Goal: Information Seeking & Learning: Learn about a topic

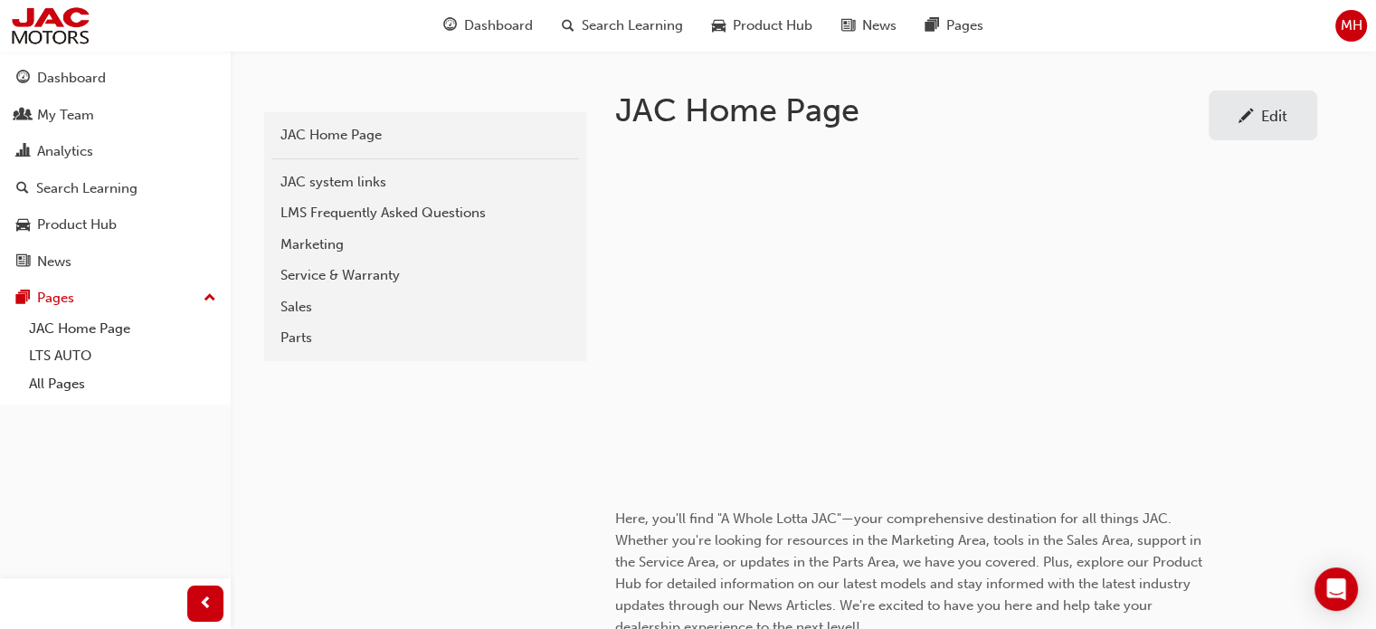
scroll to position [452, 0]
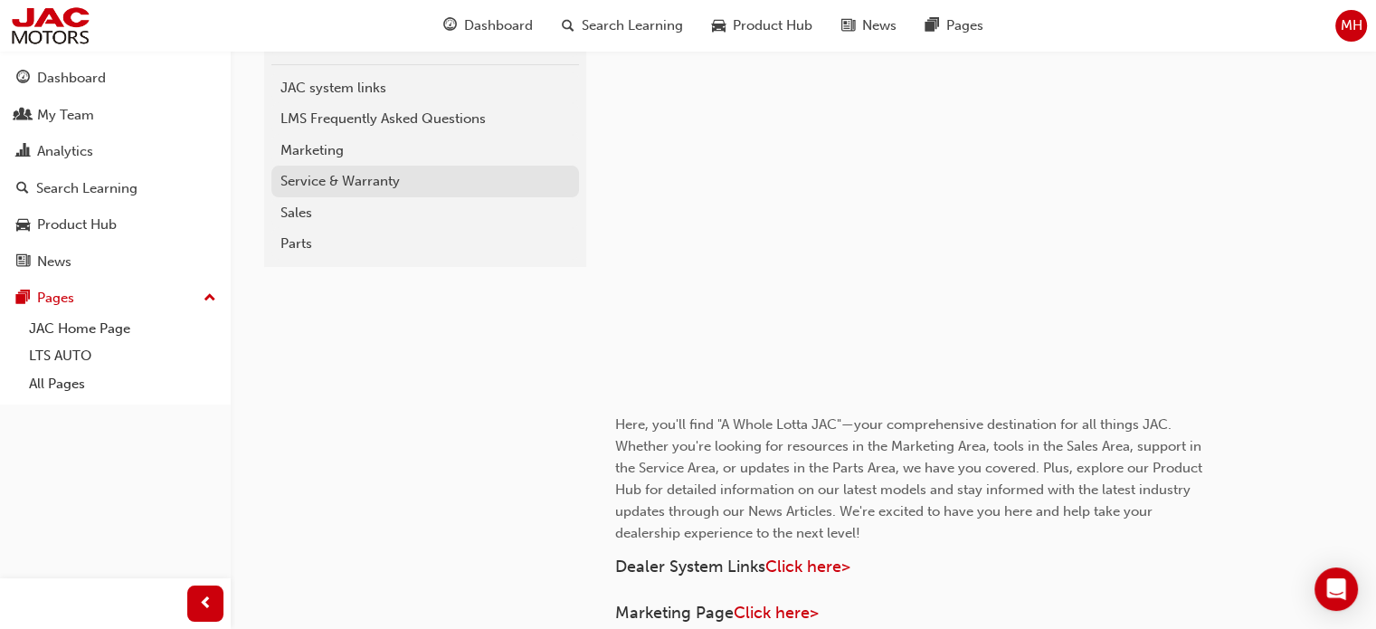
click at [309, 174] on div "Service & Warranty" at bounding box center [424, 181] width 289 height 21
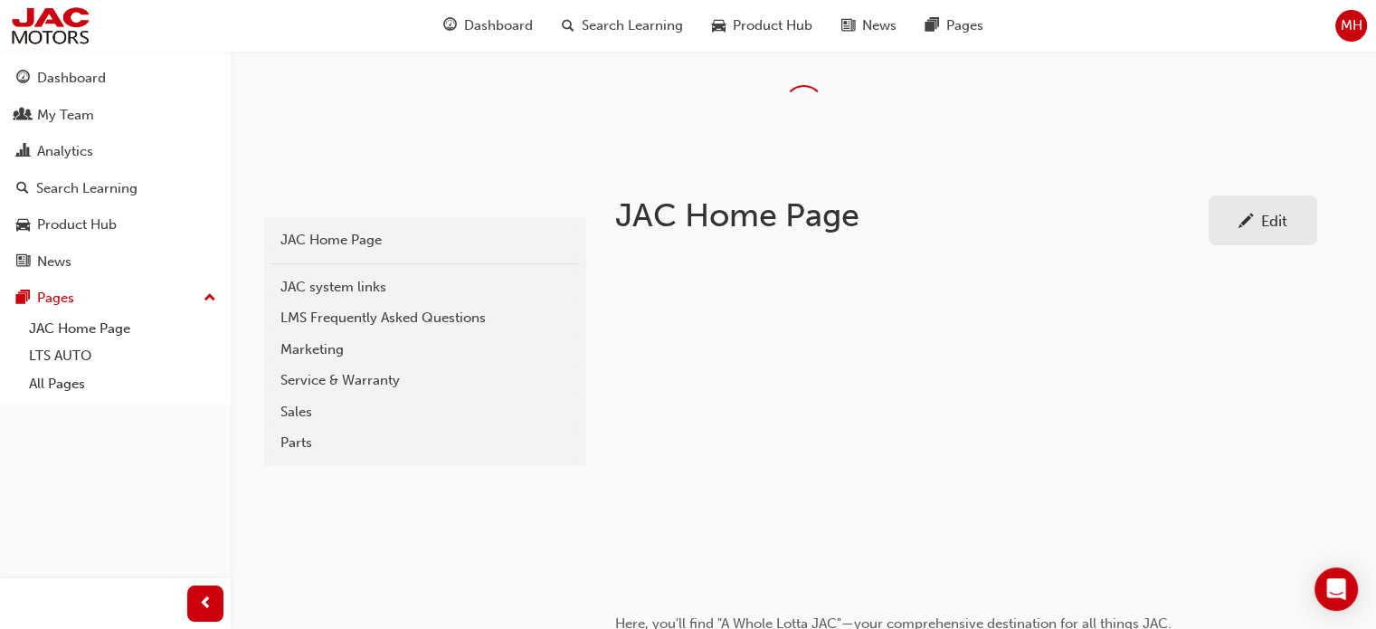
scroll to position [452, 0]
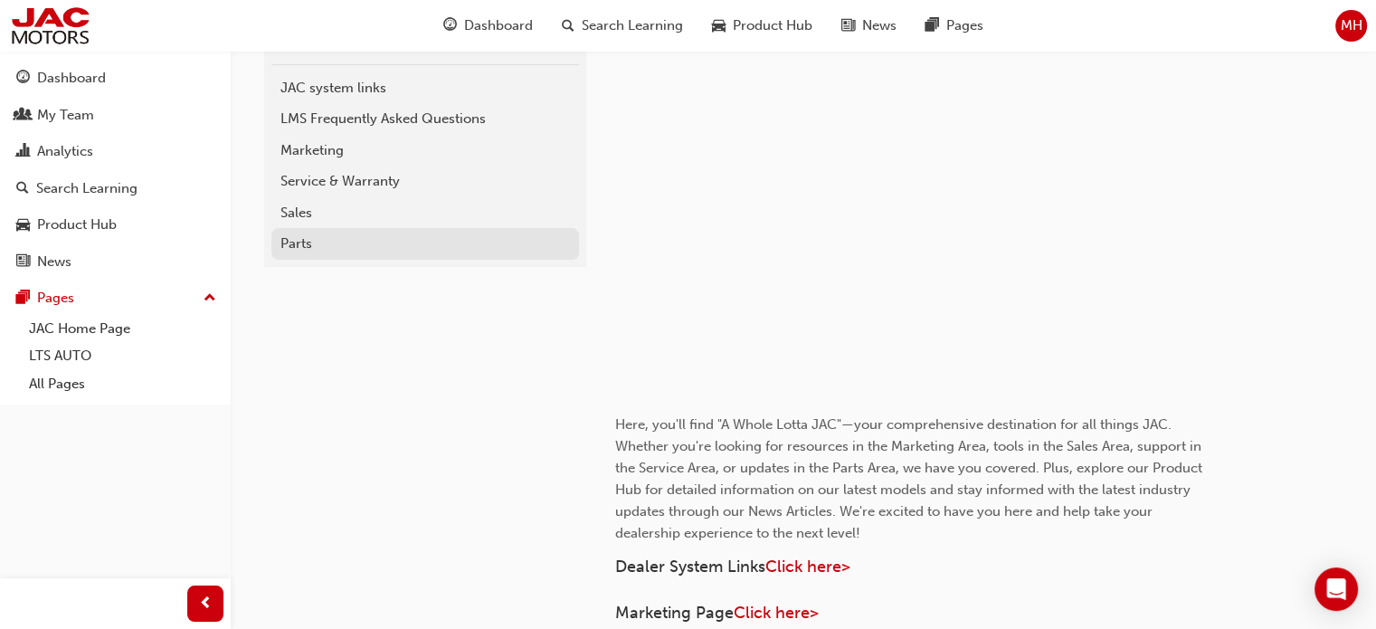
click at [298, 238] on div "Parts" at bounding box center [424, 243] width 289 height 21
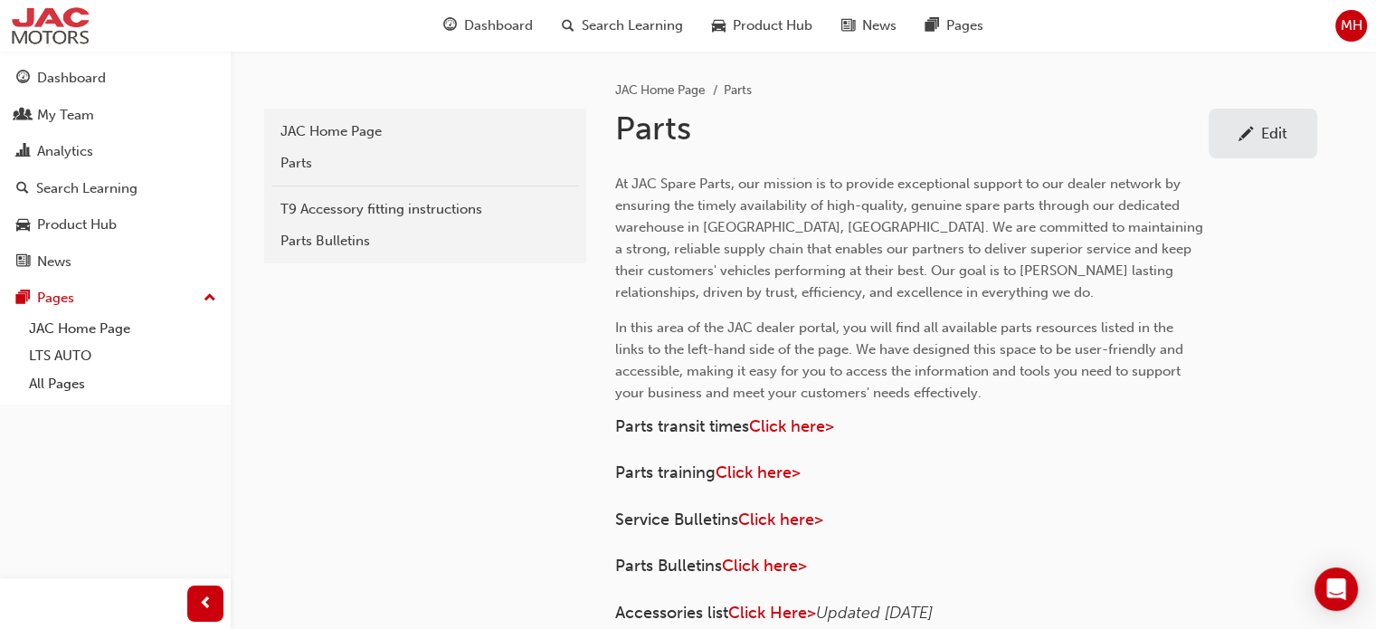
scroll to position [452, 0]
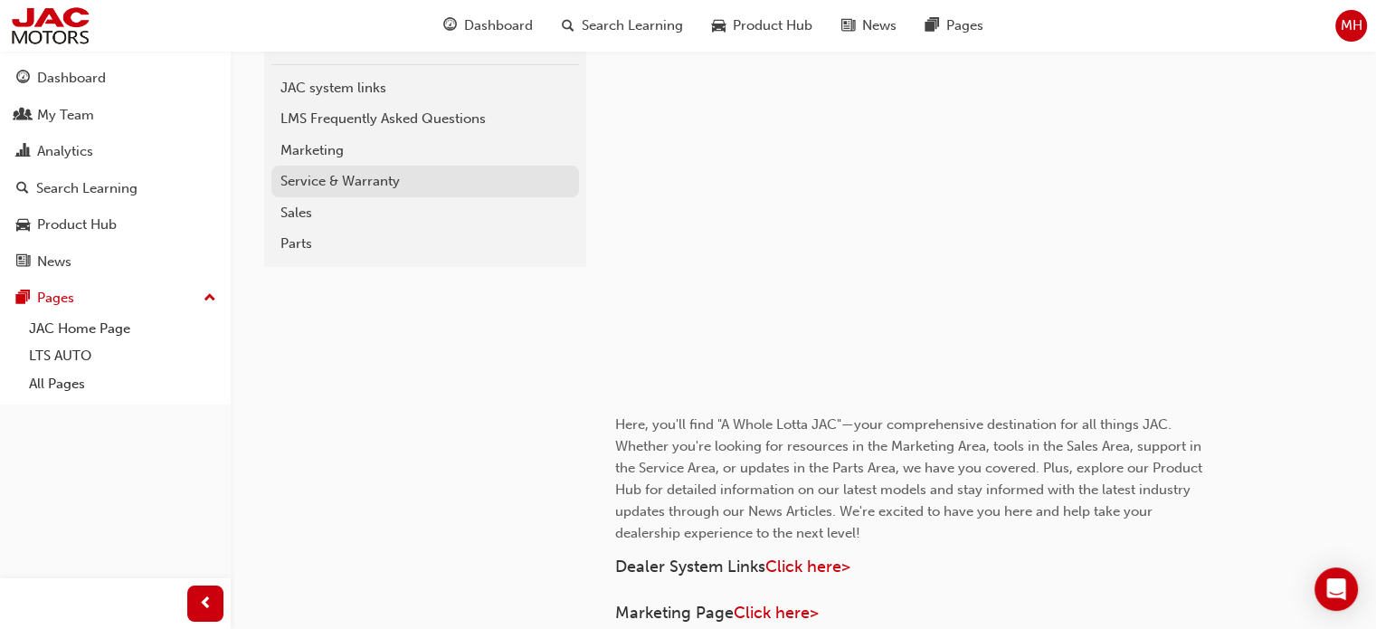
click at [355, 185] on div "Service & Warranty" at bounding box center [424, 181] width 289 height 21
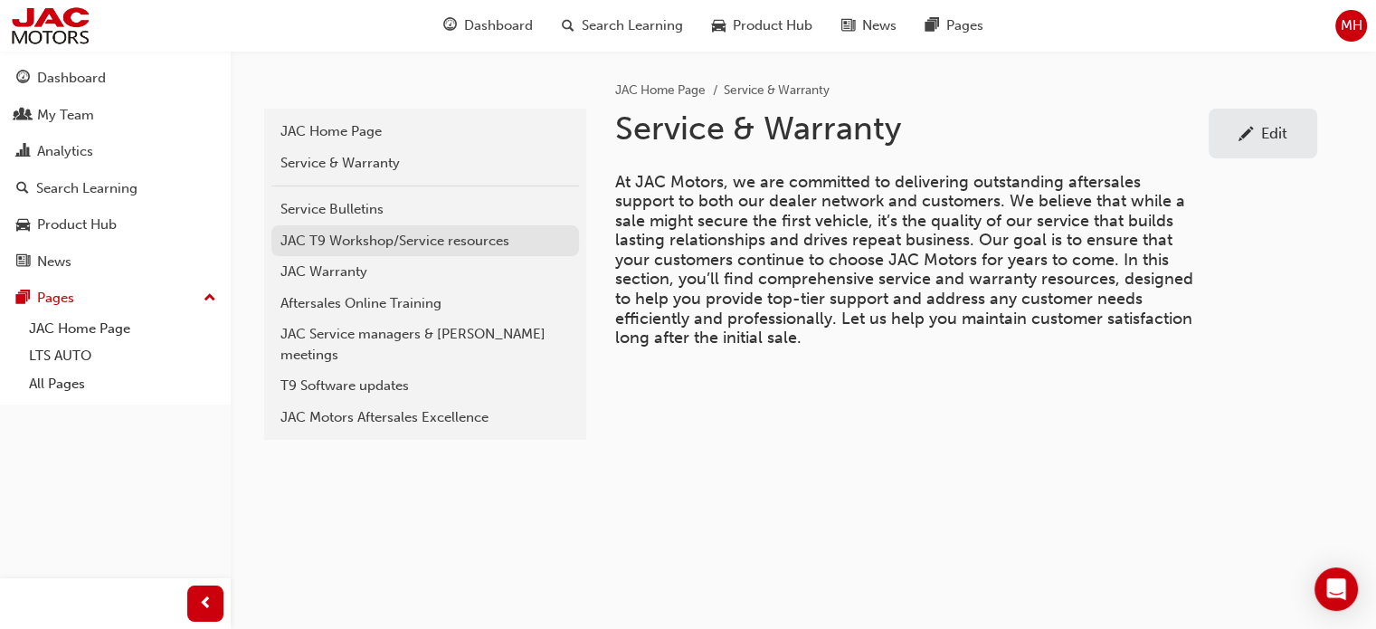
click at [365, 234] on div "JAC T9 Workshop/Service resources" at bounding box center [424, 241] width 289 height 21
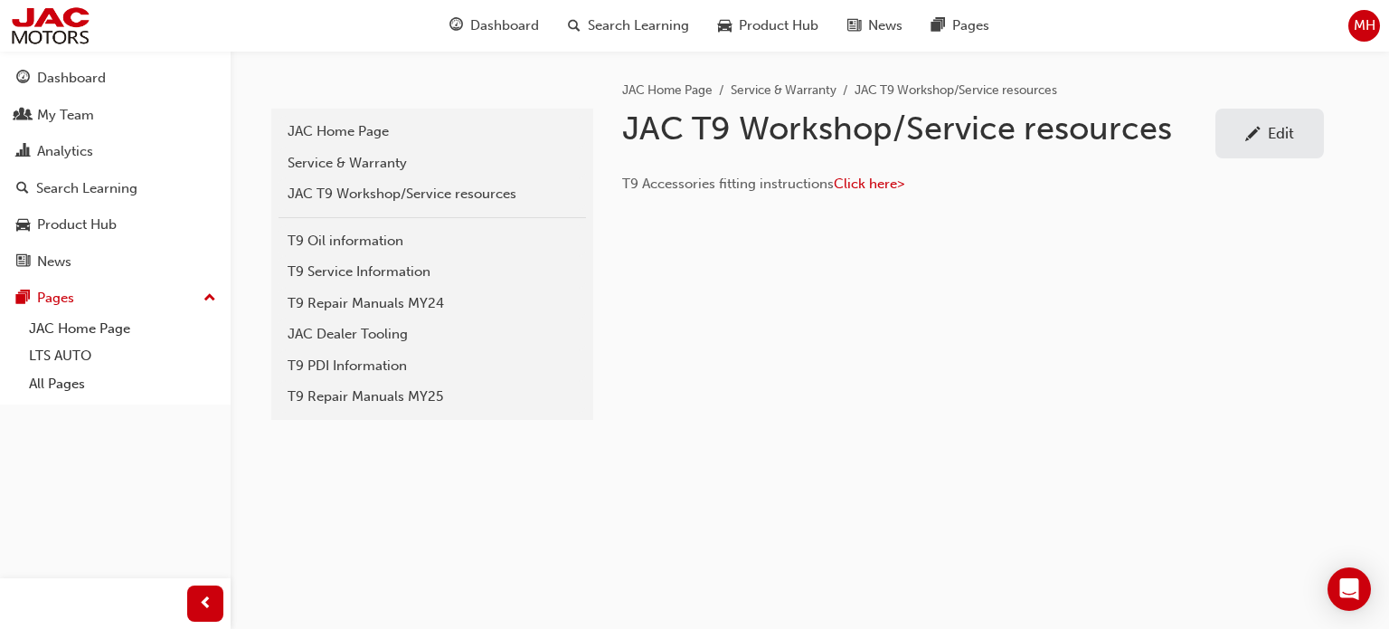
click at [380, 397] on div "T9 Repair Manuals MY25" at bounding box center [432, 396] width 289 height 21
click at [360, 270] on div "T9 Service Information" at bounding box center [432, 271] width 289 height 21
click at [367, 401] on div "T9 Repair Manuals MY25" at bounding box center [432, 396] width 289 height 21
click at [357, 308] on div "T9 Repair Manuals MY24" at bounding box center [432, 303] width 289 height 21
